Goal: Information Seeking & Learning: Learn about a topic

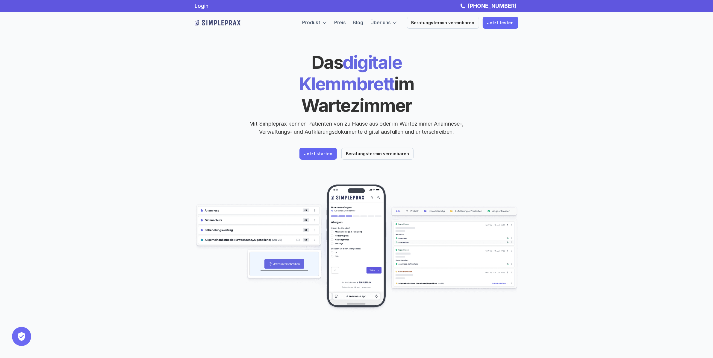
click at [355, 19] on div "Produkt Preis Blog Über uns" at bounding box center [349, 23] width 95 height 8
click at [363, 23] on link "Blog" at bounding box center [358, 22] width 10 height 6
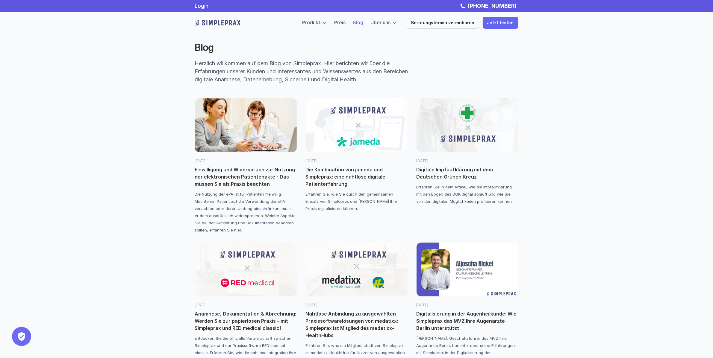
click at [211, 173] on p "Einwilligung und Widerspruch zur Nutzung der elektronischen Patientenakte - Das…" at bounding box center [246, 177] width 102 height 22
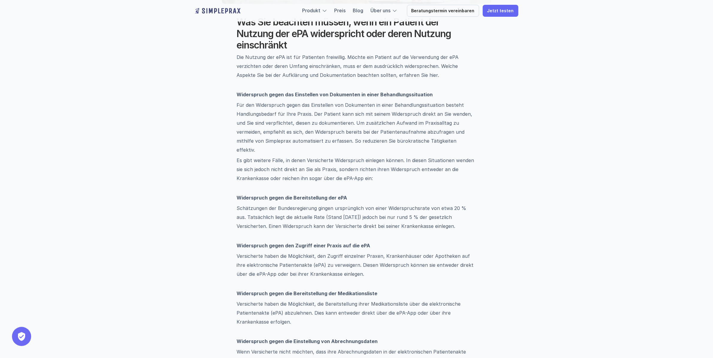
scroll to position [279, 0]
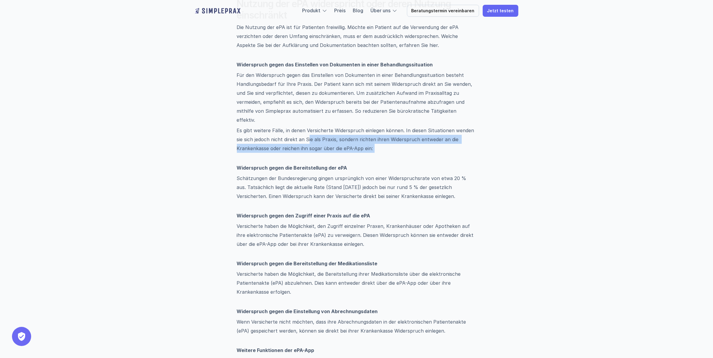
drag, startPoint x: 308, startPoint y: 130, endPoint x: 369, endPoint y: 146, distance: 62.9
click at [369, 146] on p "Es gibt weitere Fälle, in denen Versicherte Widerspruch einlegen können. In die…" at bounding box center [356, 144] width 239 height 36
drag, startPoint x: 389, startPoint y: 144, endPoint x: 400, endPoint y: 131, distance: 16.4
click at [399, 131] on p "Es gibt weitere Fälle, in denen Versicherte Widerspruch einlegen können. In die…" at bounding box center [356, 144] width 239 height 36
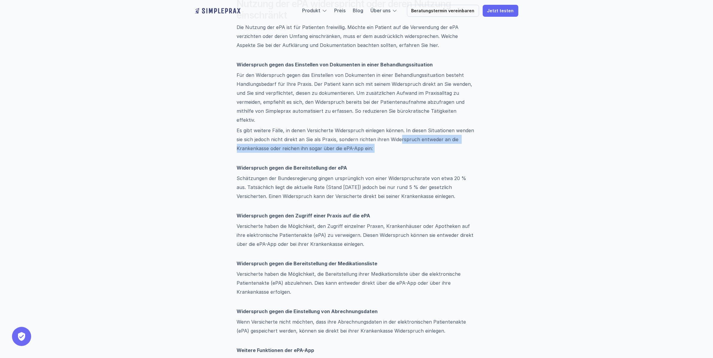
click at [400, 130] on p "Es gibt weitere Fälle, in denen Versicherte Widerspruch einlegen können. In die…" at bounding box center [356, 144] width 239 height 36
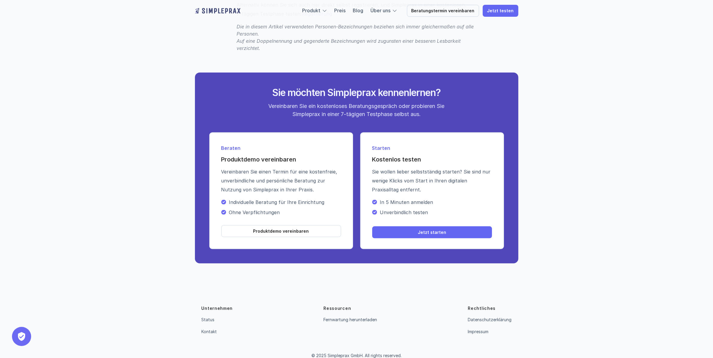
scroll to position [211, 0]
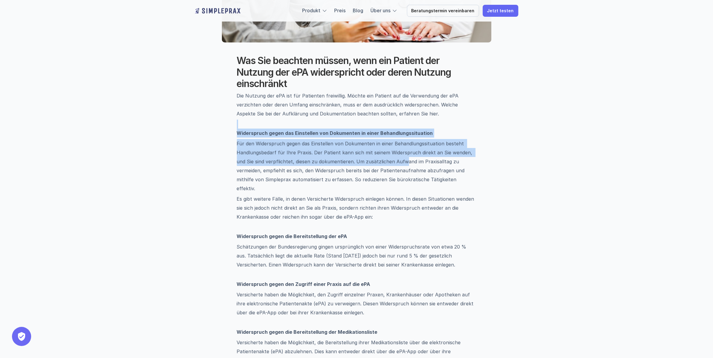
drag, startPoint x: 390, startPoint y: 135, endPoint x: 394, endPoint y: 161, distance: 26.1
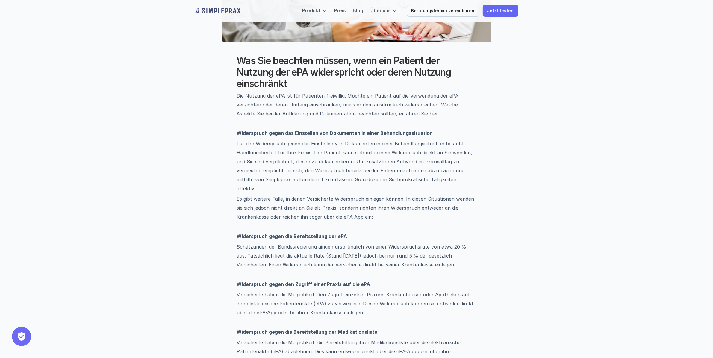
click at [395, 160] on p "Für den Widerspruch gegen das Einstellen von Dokumenten in einer Behandlungssit…" at bounding box center [356, 166] width 239 height 54
drag, startPoint x: 321, startPoint y: 148, endPoint x: 429, endPoint y: 148, distance: 108.9
click at [434, 146] on p "Für den Widerspruch gegen das Einstellen von Dokumenten in einer Behandlungssit…" at bounding box center [356, 166] width 239 height 54
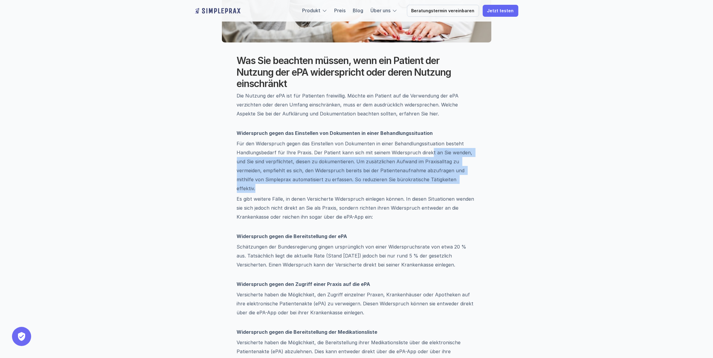
drag, startPoint x: 427, startPoint y: 149, endPoint x: 469, endPoint y: 180, distance: 51.8
click at [469, 180] on p "Für den Widerspruch gegen das Einstellen von Dokumenten in einer Behandlungssit…" at bounding box center [356, 166] width 239 height 54
drag, startPoint x: 467, startPoint y: 179, endPoint x: 463, endPoint y: 152, distance: 27.2
click at [464, 152] on p "Für den Widerspruch gegen das Einstellen von Dokumenten in einer Behandlungssit…" at bounding box center [356, 166] width 239 height 54
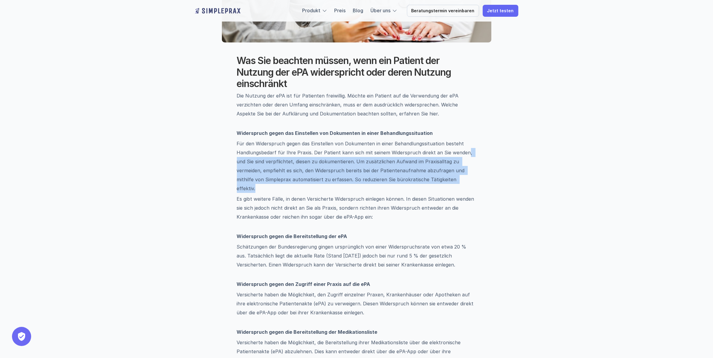
click at [463, 152] on p "Für den Widerspruch gegen das Einstellen von Dokumenten in einer Behandlungssit…" at bounding box center [356, 166] width 239 height 54
drag, startPoint x: 462, startPoint y: 151, endPoint x: 447, endPoint y: 175, distance: 29.0
click at [447, 175] on p "Für den Widerspruch gegen das Einstellen von Dokumenten in einer Behandlungssit…" at bounding box center [356, 166] width 239 height 54
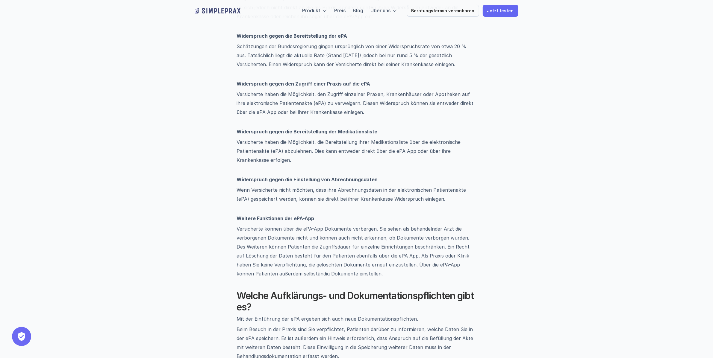
scroll to position [532, 0]
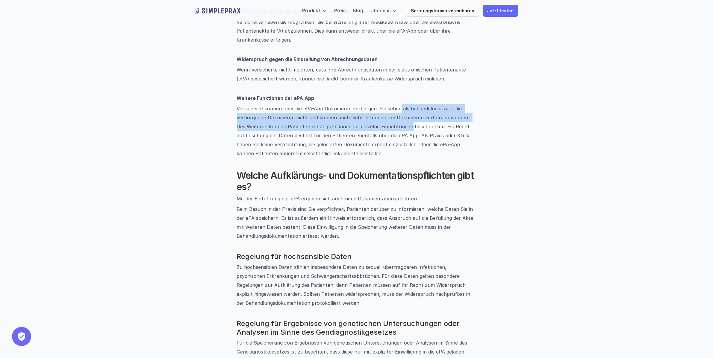
drag, startPoint x: 397, startPoint y: 101, endPoint x: 397, endPoint y: 114, distance: 13.8
click at [397, 114] on p "Versicherte können über die ePA-App Dokumente verbergen. Sie sehen als behandel…" at bounding box center [356, 131] width 239 height 54
drag, startPoint x: 394, startPoint y: 110, endPoint x: 395, endPoint y: 103, distance: 6.6
click at [395, 104] on p "Versicherte können über die ePA-App Dokumente verbergen. Sie sehen als behandel…" at bounding box center [356, 131] width 239 height 54
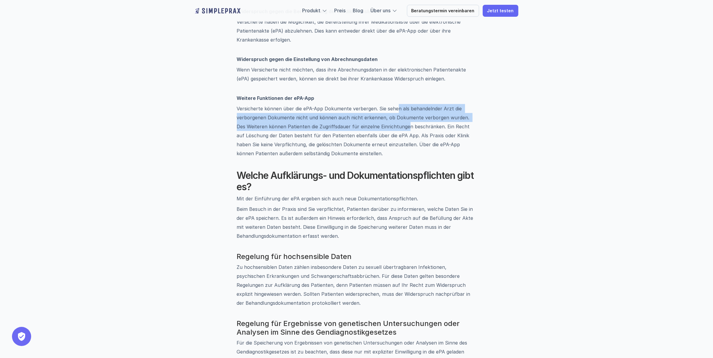
click at [395, 104] on p "Versicherte können über die ePA-App Dokumente verbergen. Sie sehen als behandel…" at bounding box center [356, 131] width 239 height 54
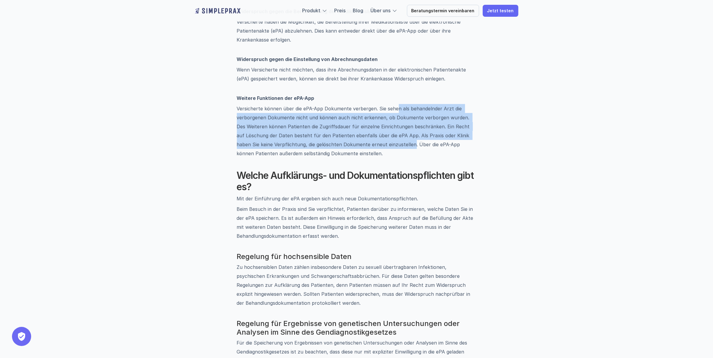
drag, startPoint x: 397, startPoint y: 123, endPoint x: 396, endPoint y: 138, distance: 14.4
click at [396, 138] on p "Versicherte können über die ePA-App Dokumente verbergen. Sie sehen als behandel…" at bounding box center [356, 131] width 239 height 54
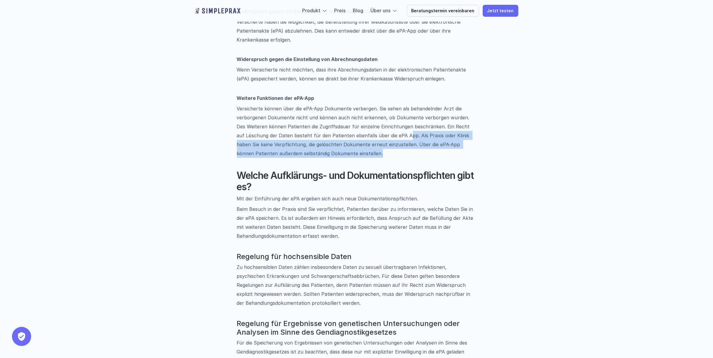
drag, startPoint x: 391, startPoint y: 141, endPoint x: 397, endPoint y: 124, distance: 18.0
click at [397, 124] on p "Versicherte können über die ePA-App Dokumente verbergen. Sie sehen als behandel…" at bounding box center [356, 131] width 239 height 54
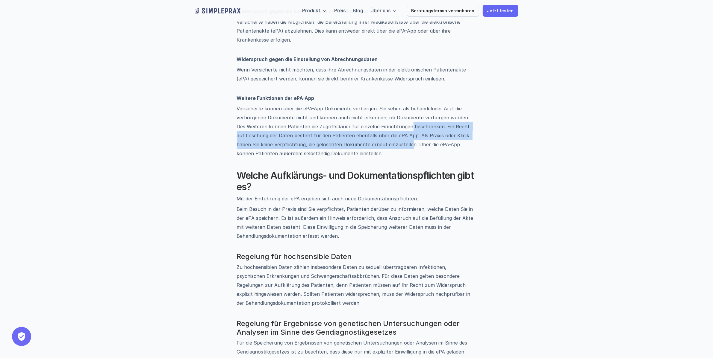
drag, startPoint x: 398, startPoint y: 119, endPoint x: 394, endPoint y: 132, distance: 13.4
click at [394, 132] on p "Versicherte können über die ePA-App Dokumente verbergen. Sie sehen als behandel…" at bounding box center [356, 131] width 239 height 54
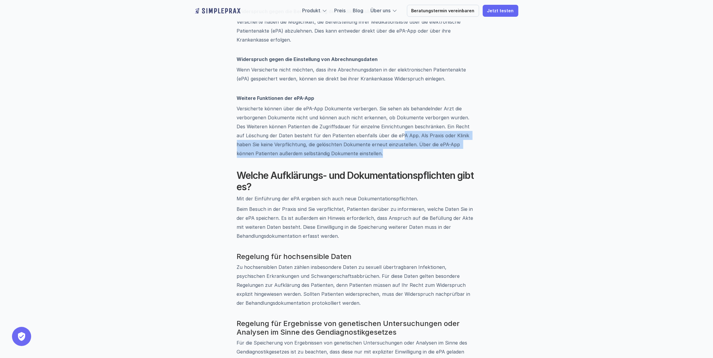
drag, startPoint x: 385, startPoint y: 141, endPoint x: 389, endPoint y: 122, distance: 18.8
click at [389, 122] on p "Versicherte können über die ePA-App Dokumente verbergen. Sie sehen als behandel…" at bounding box center [356, 131] width 239 height 54
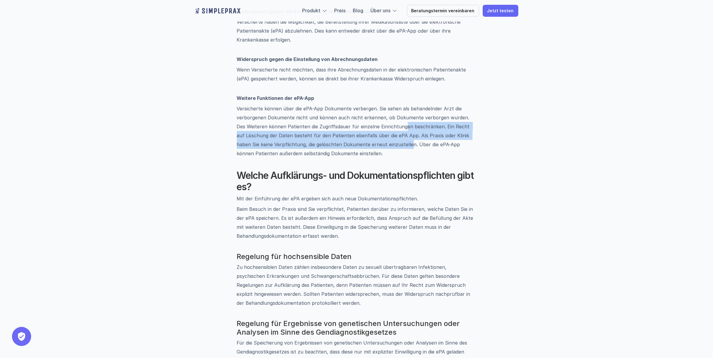
drag, startPoint x: 392, startPoint y: 116, endPoint x: 393, endPoint y: 138, distance: 22.2
click at [393, 138] on p "Versicherte können über die ePA-App Dokumente verbergen. Sie sehen als behandel…" at bounding box center [356, 131] width 239 height 54
